Goal: Task Accomplishment & Management: Complete application form

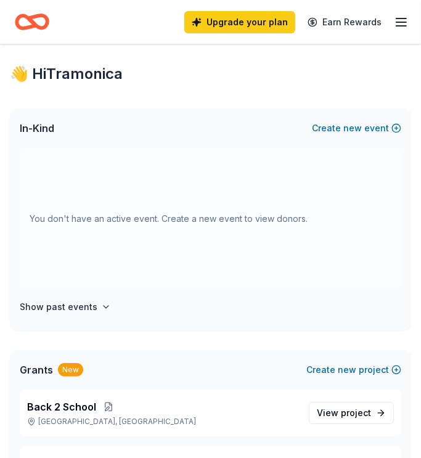
click at [404, 18] on line "button" at bounding box center [401, 18] width 10 height 0
click at [148, 118] on div "In-Kind Create new event" at bounding box center [210, 128] width 401 height 39
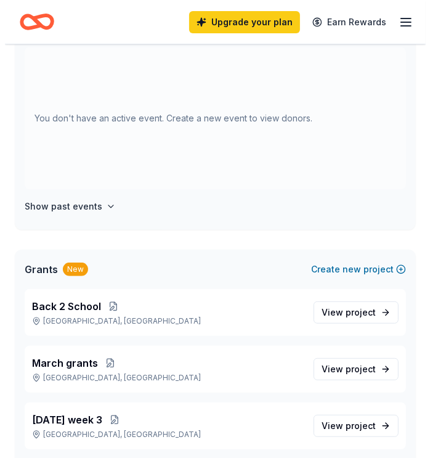
scroll to position [101, 0]
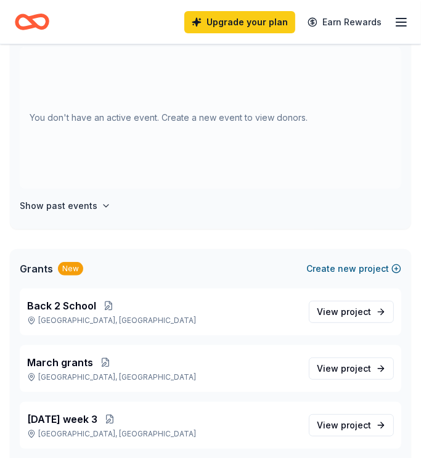
click at [324, 275] on button "Create new project" at bounding box center [353, 268] width 95 height 15
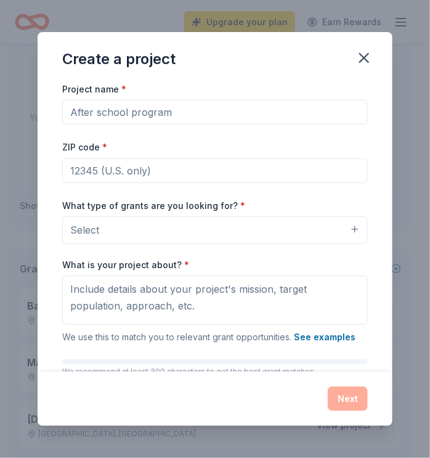
click at [301, 120] on input "Project name *" at bounding box center [215, 112] width 306 height 25
type input "X-MAS"
click at [252, 173] on input "ZIP code *" at bounding box center [215, 170] width 306 height 25
type input "75089"
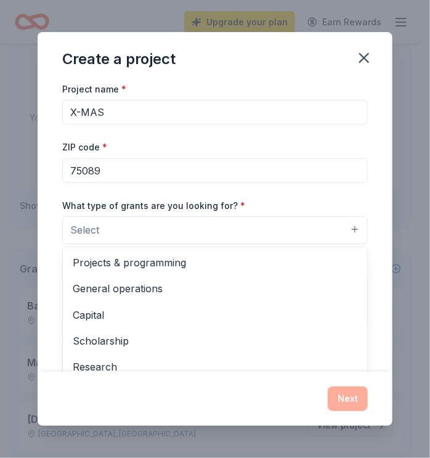
click at [232, 229] on button "Select" at bounding box center [215, 229] width 306 height 27
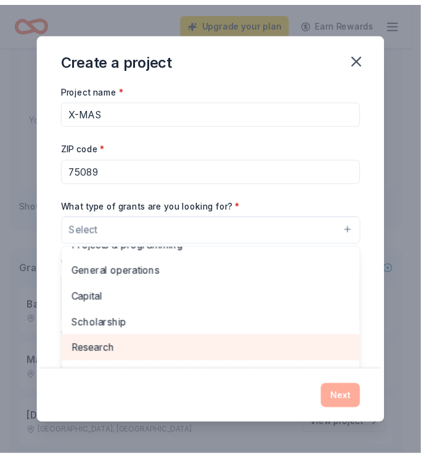
scroll to position [0, 0]
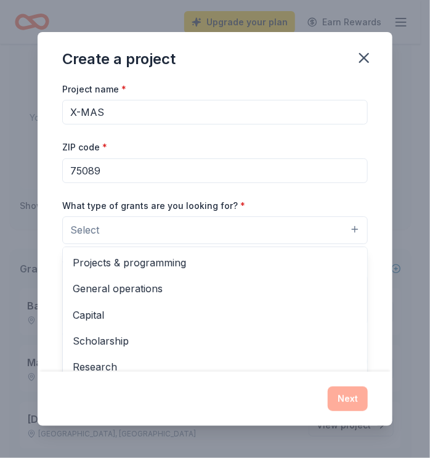
click at [324, 109] on div "Project name * X-MAS ZIP code * 75089 What type of grants are you looking for? …" at bounding box center [215, 251] width 306 height 340
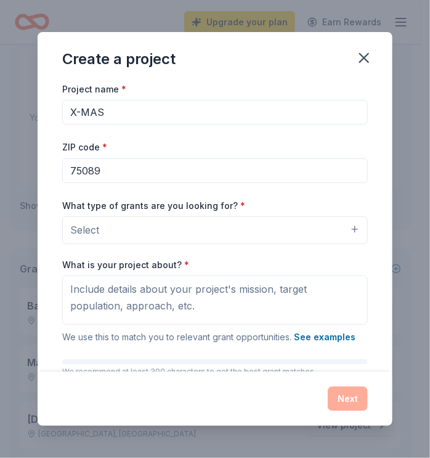
click at [321, 118] on input "X-MAS" at bounding box center [215, 112] width 306 height 25
type input "X"
click at [362, 59] on icon "button" at bounding box center [364, 58] width 9 height 9
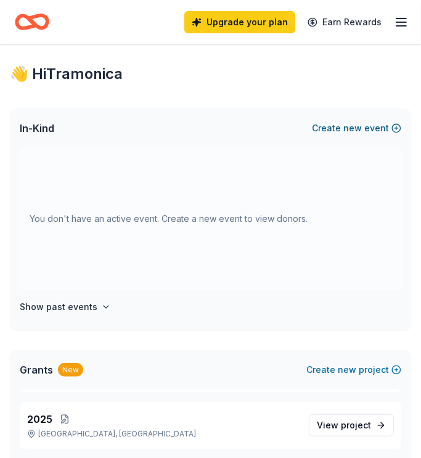
click at [361, 127] on span "new" at bounding box center [352, 128] width 18 height 15
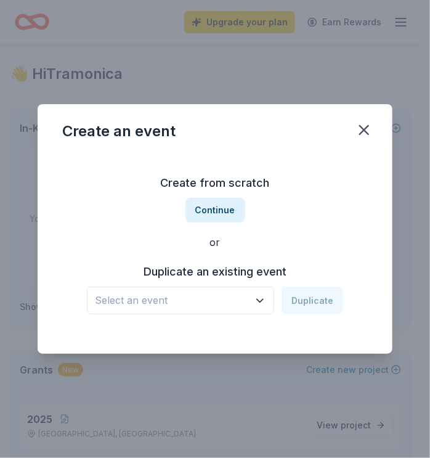
click at [211, 305] on span "Select an event" at bounding box center [172, 300] width 154 height 16
click at [239, 211] on button "Continue" at bounding box center [216, 210] width 60 height 25
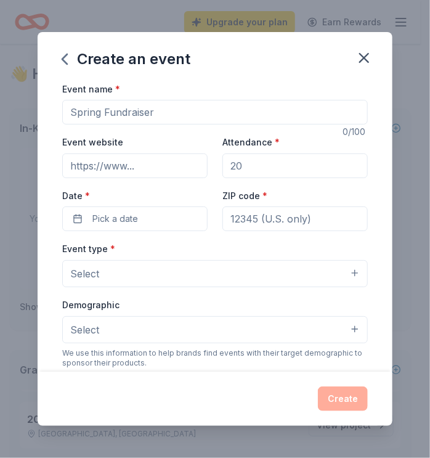
click at [261, 112] on input "Event name *" at bounding box center [215, 112] width 306 height 25
type input "p"
type input "Project Care X-Mas"
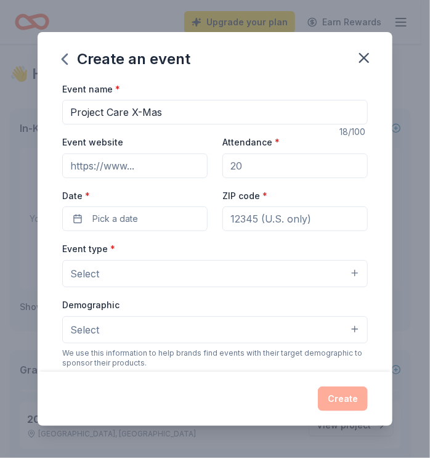
click at [240, 218] on input "ZIP code *" at bounding box center [295, 219] width 145 height 25
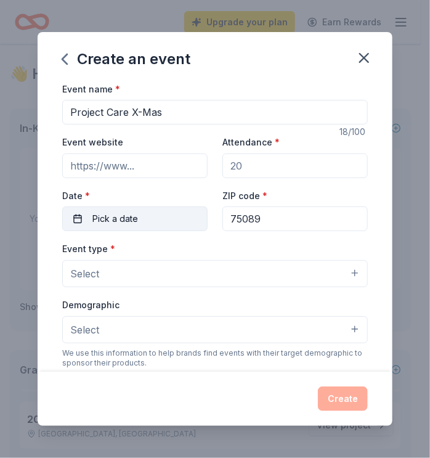
type input "75089"
click at [178, 217] on button "Pick a date" at bounding box center [134, 219] width 145 height 25
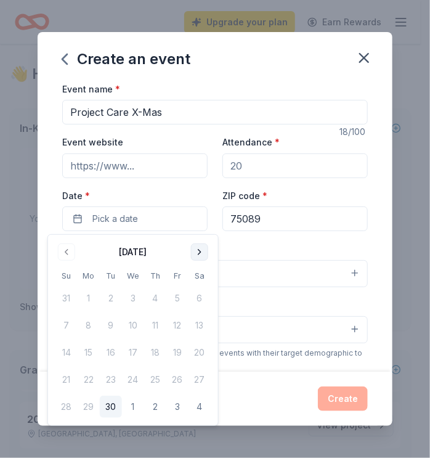
click at [203, 250] on button "Go to next month" at bounding box center [199, 252] width 17 height 17
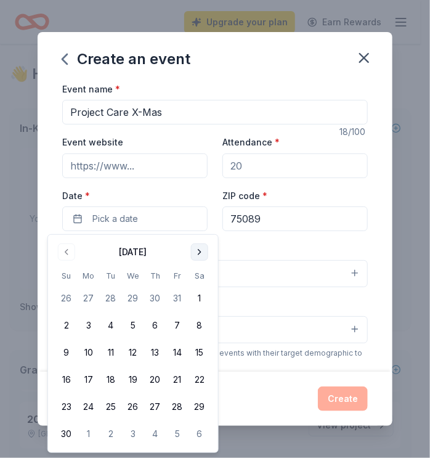
click at [203, 250] on button "Go to next month" at bounding box center [199, 252] width 17 height 17
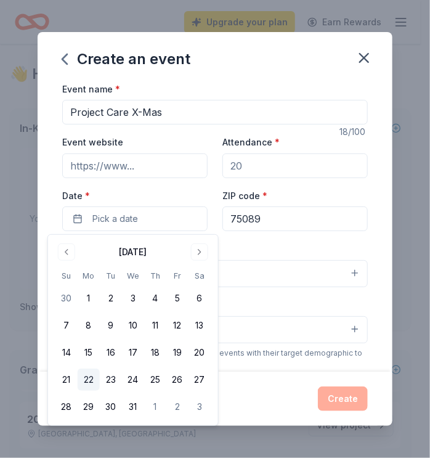
click at [95, 377] on button "22" at bounding box center [89, 380] width 22 height 22
click at [300, 244] on div "Event type * Select" at bounding box center [215, 264] width 306 height 46
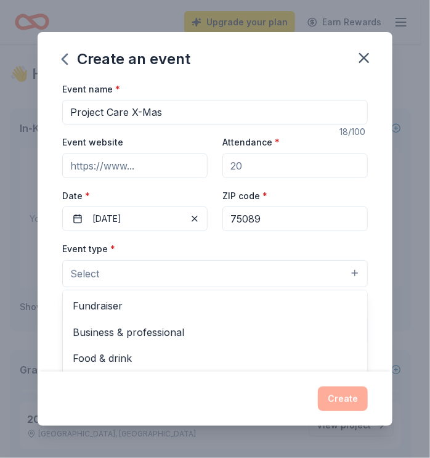
click at [264, 281] on button "Select" at bounding box center [215, 273] width 306 height 27
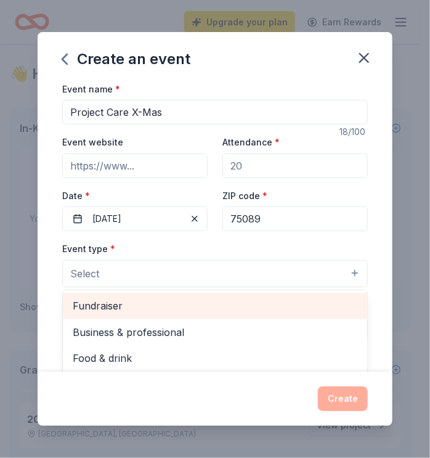
click at [269, 304] on span "Fundraiser" at bounding box center [215, 306] width 285 height 16
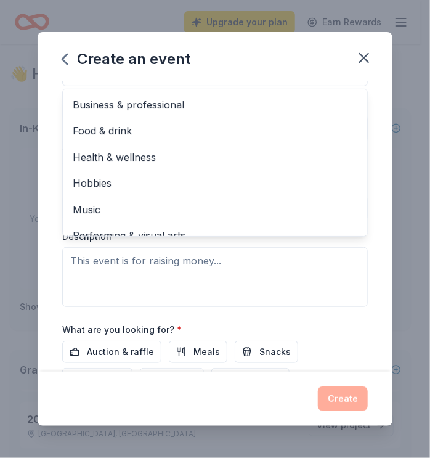
scroll to position [203, 0]
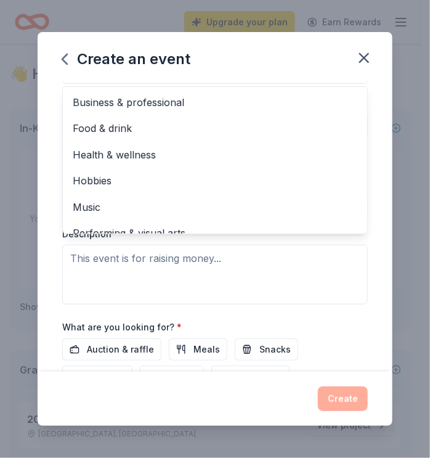
click at [361, 254] on div "Event name * Project Care X-Mas 18 /100 Event website Attendance * Date * [DATE…" at bounding box center [215, 226] width 355 height 291
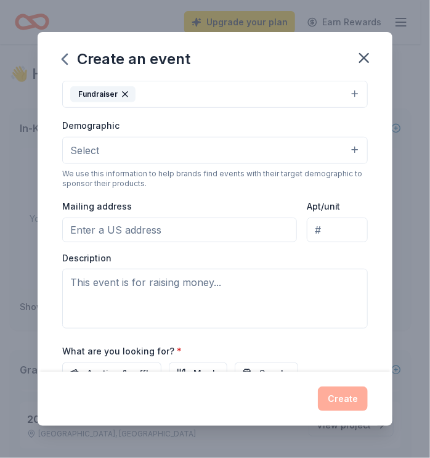
scroll to position [305, 0]
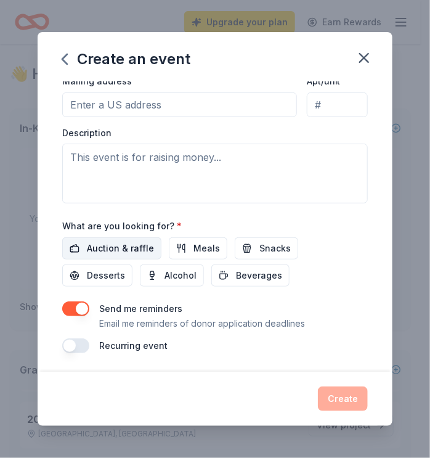
click at [123, 242] on span "Auction & raffle" at bounding box center [120, 248] width 67 height 15
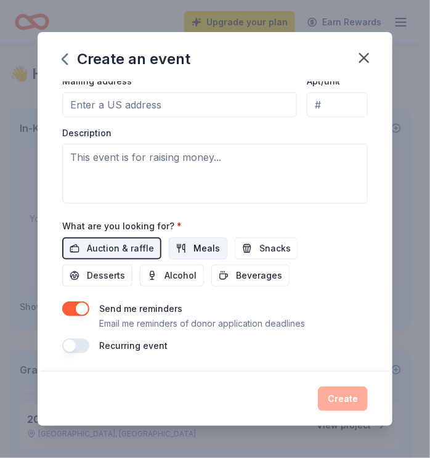
click at [187, 255] on button "Meals" at bounding box center [198, 248] width 59 height 22
click at [251, 253] on button "Snacks" at bounding box center [266, 248] width 63 height 22
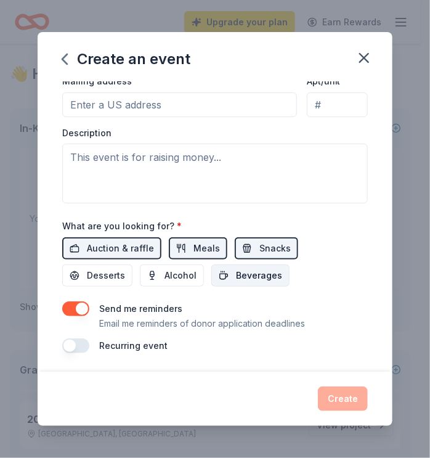
click at [246, 271] on span "Beverages" at bounding box center [259, 275] width 46 height 15
click at [194, 279] on span "Alcohol" at bounding box center [181, 275] width 32 height 15
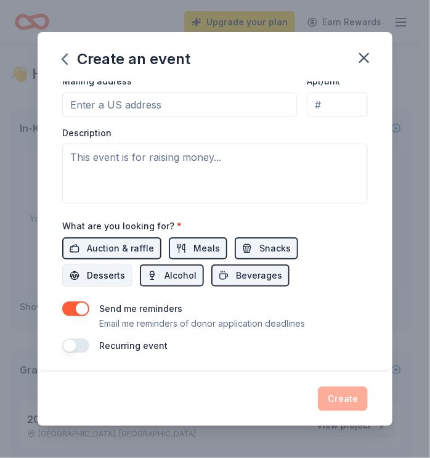
click at [113, 279] on span "Desserts" at bounding box center [106, 275] width 38 height 15
click at [338, 396] on div "Create" at bounding box center [215, 399] width 306 height 25
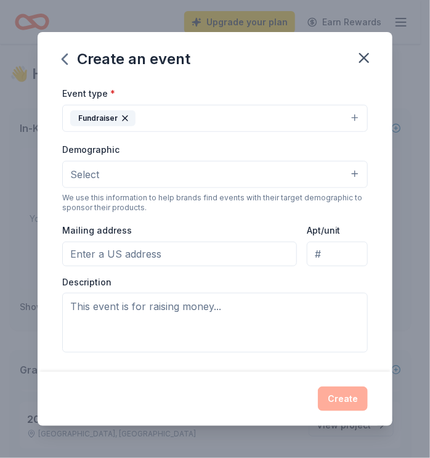
scroll to position [123, 0]
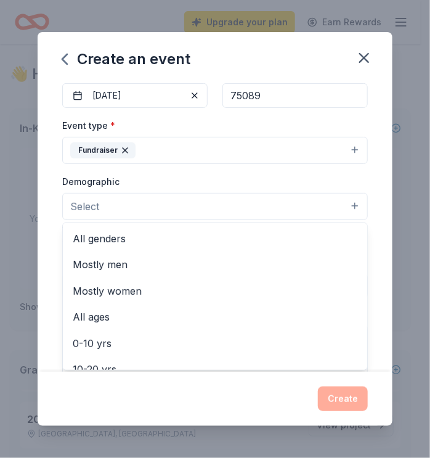
click at [342, 198] on button "Select" at bounding box center [215, 206] width 306 height 27
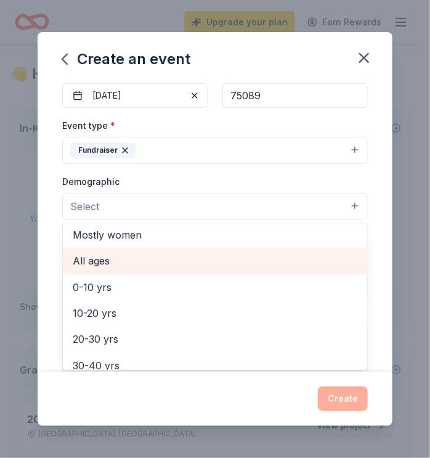
scroll to position [57, 0]
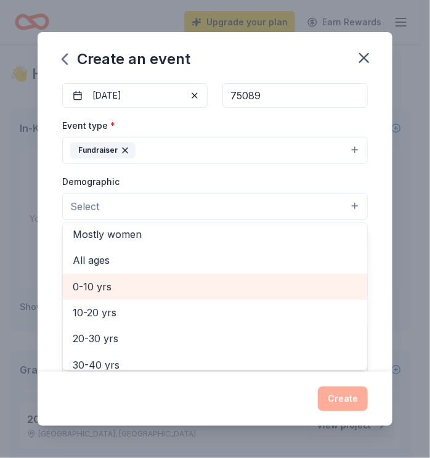
click at [294, 288] on span "0-10 yrs" at bounding box center [215, 287] width 285 height 16
click at [292, 281] on span "10-20 yrs" at bounding box center [215, 286] width 285 height 16
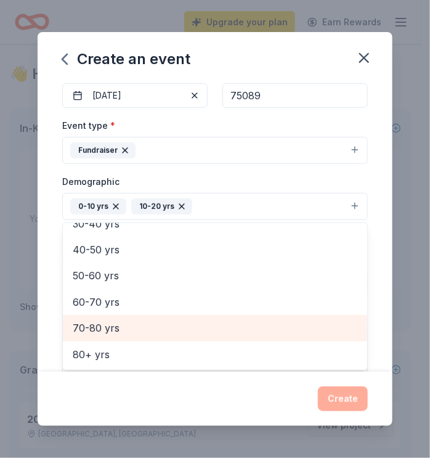
scroll to position [304, 0]
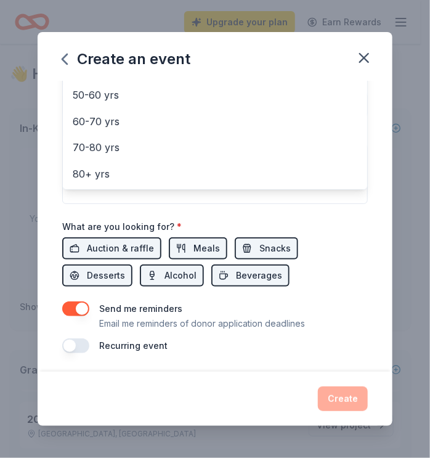
click at [353, 295] on div "Event name * Project Care X-Mas 18 /100 Event website Attendance * Date * [DATE…" at bounding box center [215, 65] width 306 height 576
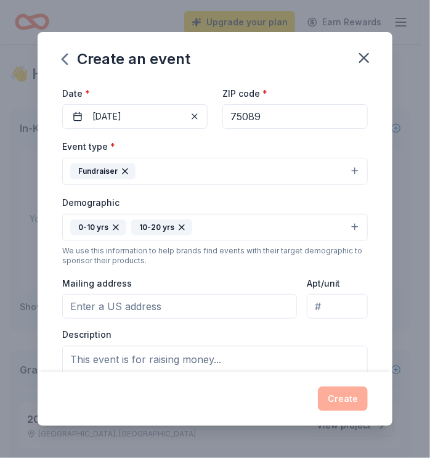
click at [259, 297] on input "Mailing address" at bounding box center [179, 306] width 235 height 25
type input "[STREET_ADDRESS][PERSON_NAME]"
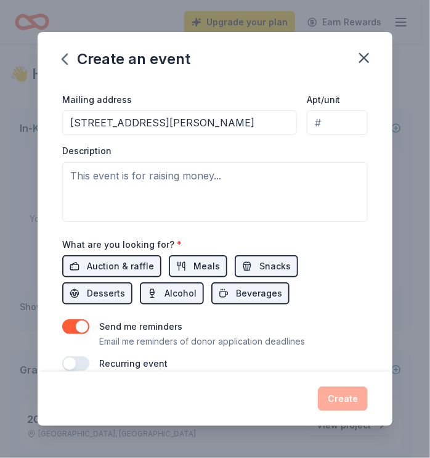
scroll to position [304, 0]
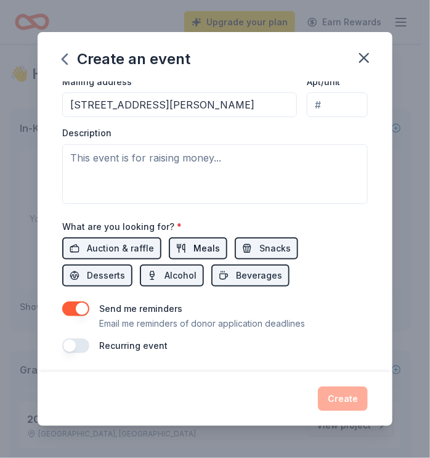
click at [182, 250] on button "Meals" at bounding box center [198, 248] width 59 height 22
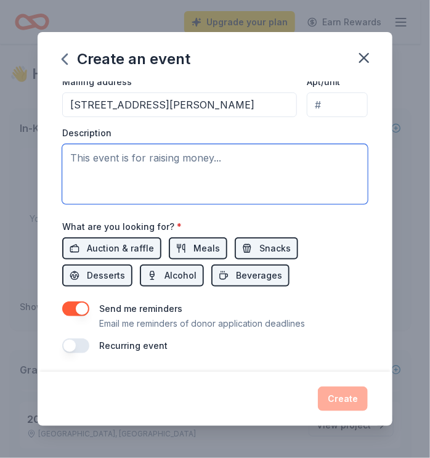
click at [197, 162] on textarea at bounding box center [215, 174] width 306 height 60
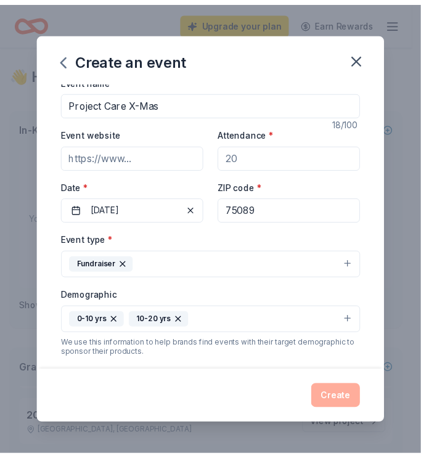
scroll to position [0, 0]
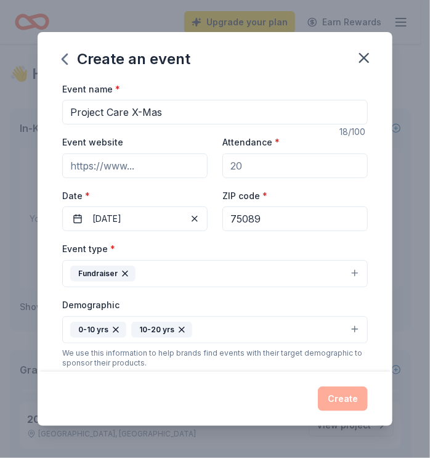
type textarea "X-Mas"
click at [195, 169] on input "Event website" at bounding box center [134, 166] width 145 height 25
type input "[DOMAIN_NAME]"
click at [178, 253] on div "Event type * Fundraiser" at bounding box center [215, 264] width 306 height 46
drag, startPoint x: 178, startPoint y: 253, endPoint x: 222, endPoint y: 263, distance: 45.5
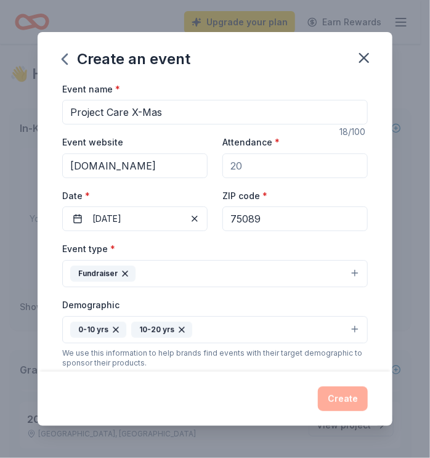
click at [222, 263] on button "Fundraiser" at bounding box center [215, 273] width 306 height 27
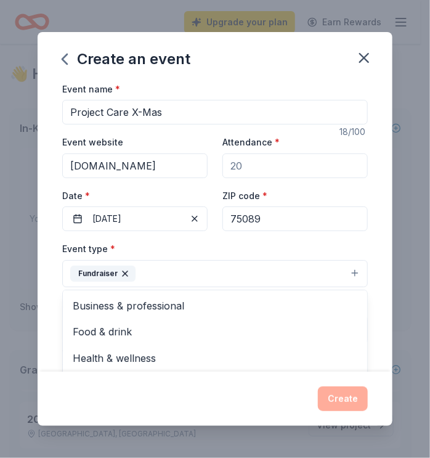
click at [278, 165] on div "Event name * Project Care X-Mas 18 /100 Event website [DOMAIN_NAME] Attendance …" at bounding box center [215, 369] width 306 height 576
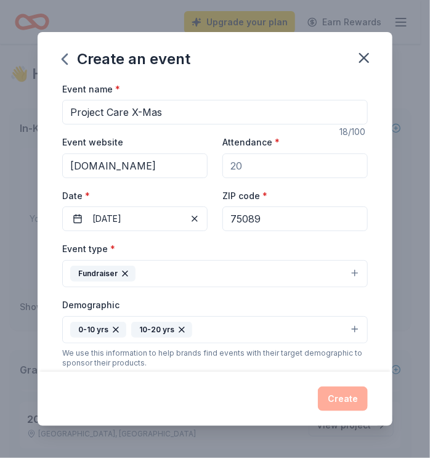
click at [278, 165] on input "Attendance *" at bounding box center [295, 166] width 145 height 25
type input "300"
click at [343, 401] on button "Create" at bounding box center [343, 399] width 50 height 25
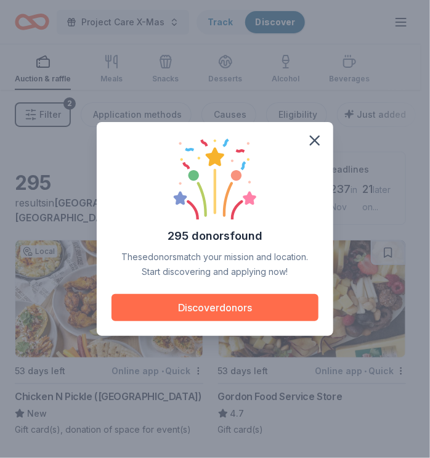
click at [239, 311] on button "Discover donors" at bounding box center [215, 307] width 207 height 27
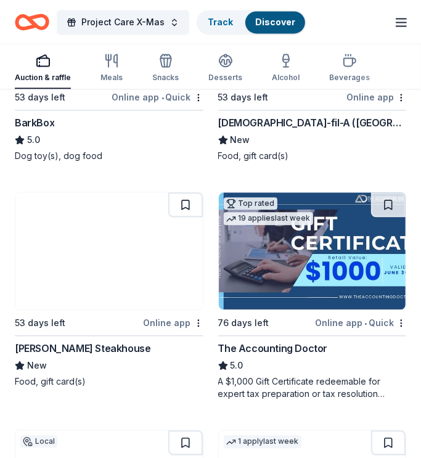
scroll to position [1177, 0]
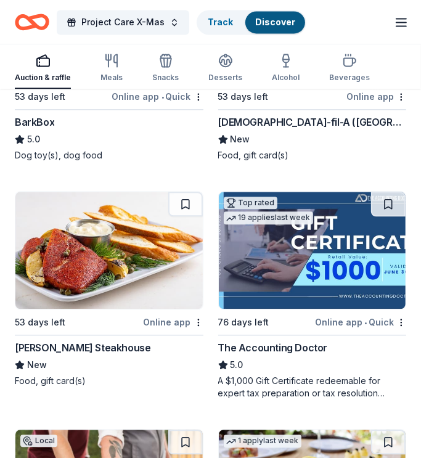
click at [285, 231] on img at bounding box center [312, 250] width 187 height 117
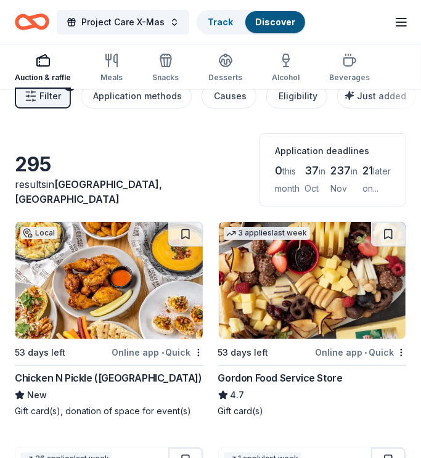
scroll to position [0, 0]
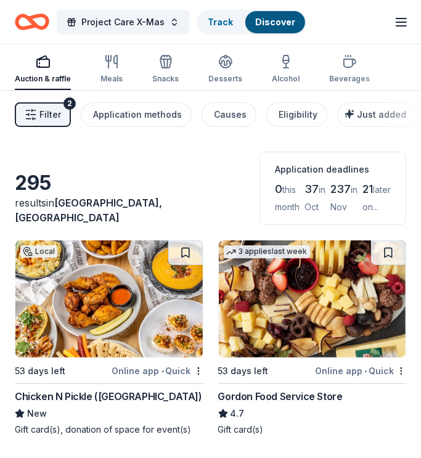
click at [239, 70] on div "Auction & raffle Meals Snacks Desserts Alcohol Beverages Search" at bounding box center [210, 69] width 391 height 41
